Goal: Information Seeking & Learning: Learn about a topic

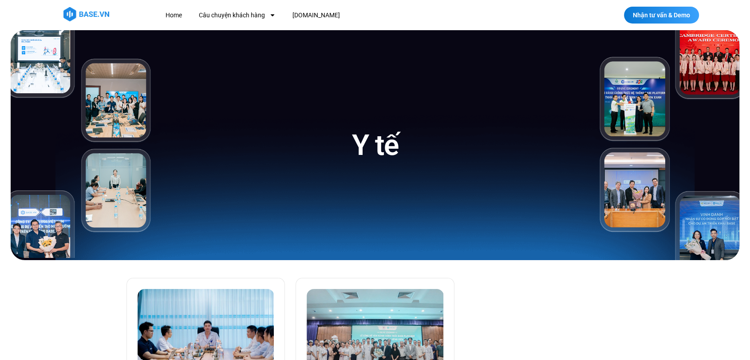
scroll to position [303, 0]
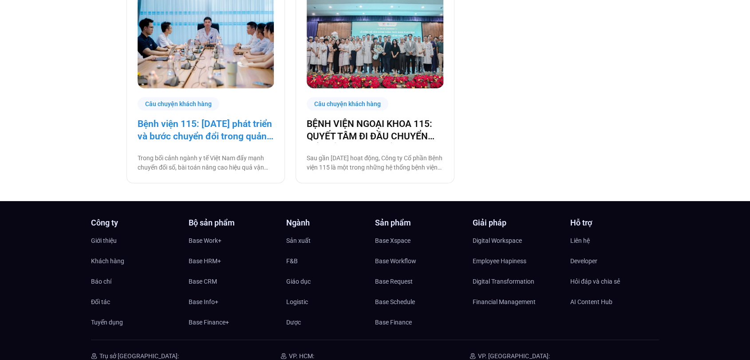
click at [215, 127] on link "Bệnh viện 115: [DATE] phát triển và bước chuyển đổi trong quản trị bệnh viện tư…" at bounding box center [206, 130] width 136 height 25
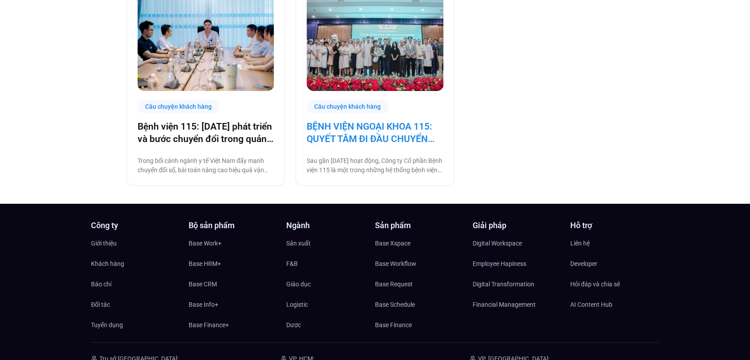
click at [334, 145] on link "BỆNH VIỆN NGOẠI KHOA 115: QUYẾT TÂM ĐI ĐẦU CHUYỂN ĐỔI SỐ NGÀNH Y TẾ!" at bounding box center [375, 132] width 136 height 25
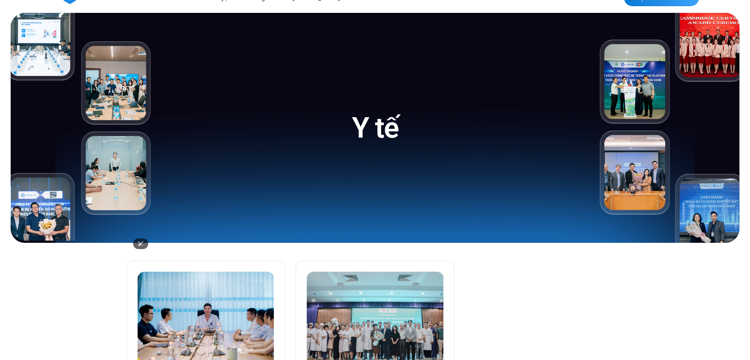
scroll to position [0, 0]
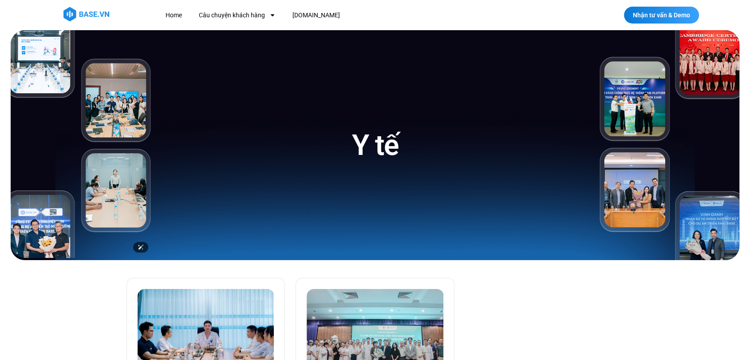
click at [65, 81] on img at bounding box center [82, 144] width 142 height 228
click at [117, 105] on img at bounding box center [82, 144] width 142 height 228
drag, startPoint x: 117, startPoint y: 105, endPoint x: 487, endPoint y: 114, distance: 370.1
click at [487, 114] on div "Y tế" at bounding box center [375, 145] width 728 height 230
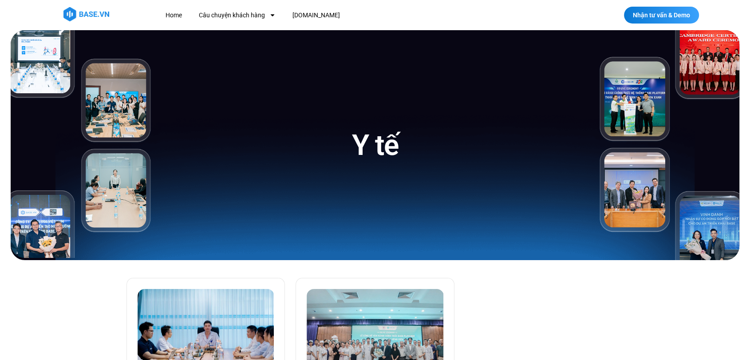
click at [348, 142] on div "Y tế" at bounding box center [374, 145] width 426 height 230
click at [43, 231] on img at bounding box center [82, 144] width 142 height 228
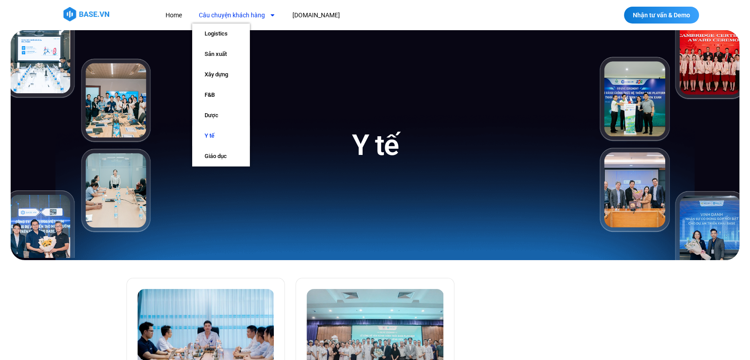
click at [234, 8] on link "Câu chuyện khách hàng" at bounding box center [237, 15] width 90 height 16
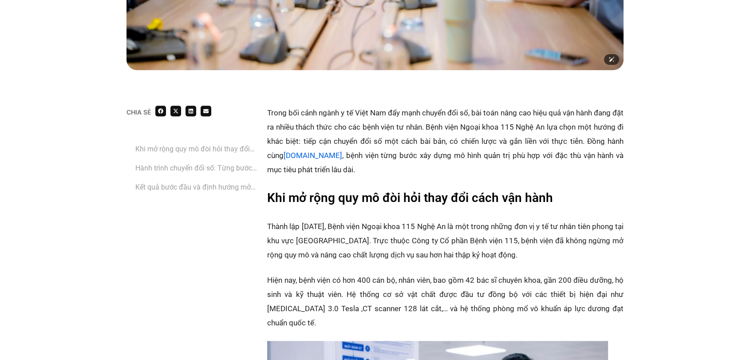
scroll to position [456, 0]
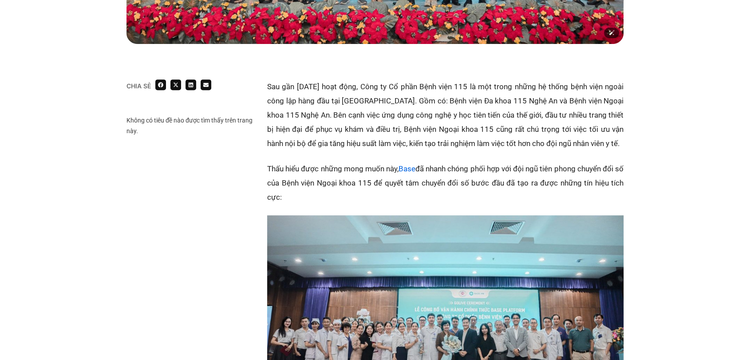
scroll to position [441, 0]
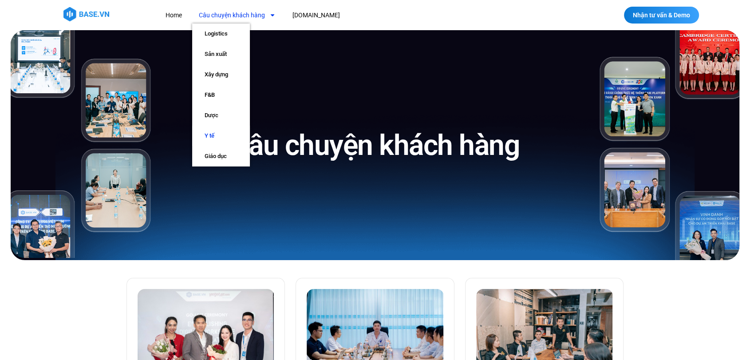
click at [216, 133] on link "Y tế" at bounding box center [221, 136] width 58 height 20
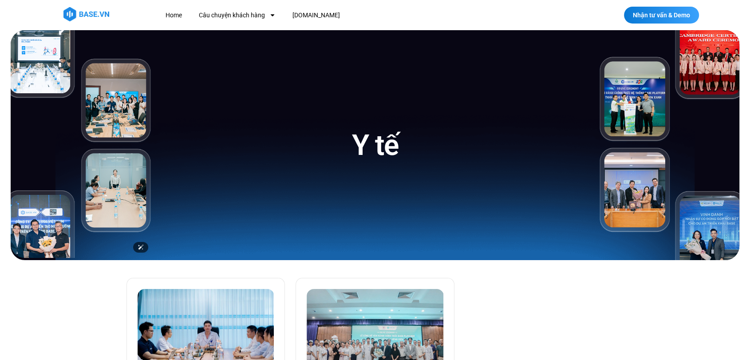
click at [43, 68] on img at bounding box center [82, 144] width 142 height 228
click at [106, 130] on img at bounding box center [82, 144] width 142 height 228
click at [99, 197] on img at bounding box center [82, 144] width 142 height 228
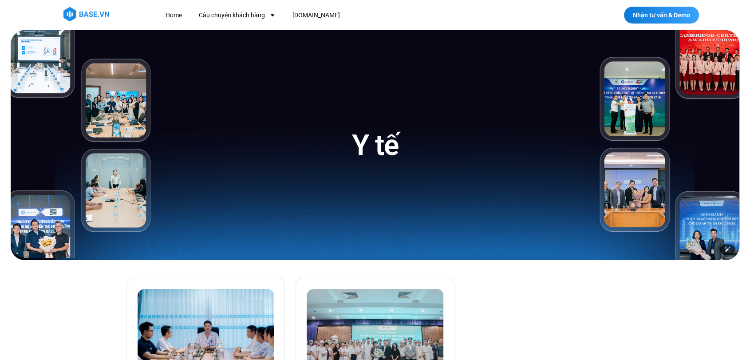
click at [620, 132] on img at bounding box center [668, 145] width 142 height 230
click at [633, 182] on img at bounding box center [668, 145] width 142 height 230
